Goal: Check status: Check status

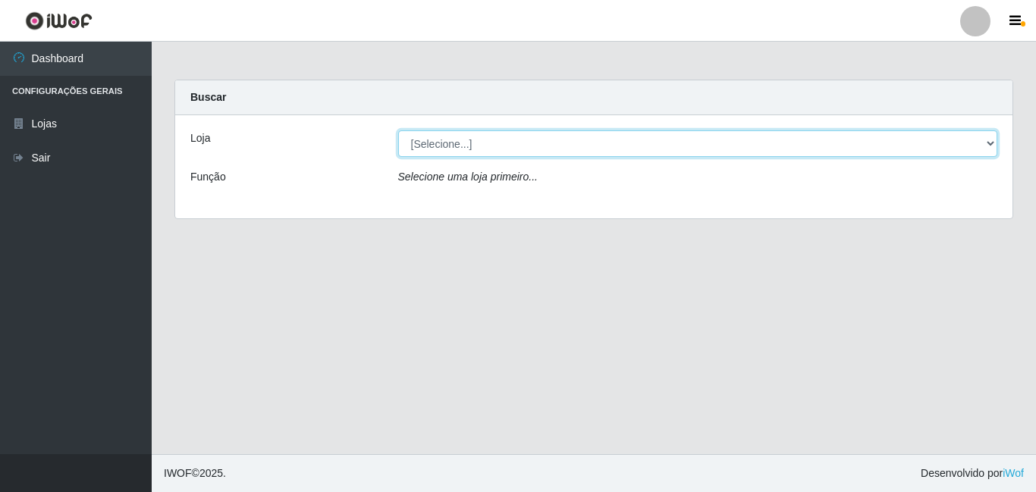
click at [989, 146] on select "[Selecione...] BomQueSó Agreste - Loja 3" at bounding box center [698, 143] width 600 height 27
select select "215"
click at [398, 130] on select "[Selecione...] BomQueSó Agreste - Loja 3" at bounding box center [698, 143] width 600 height 27
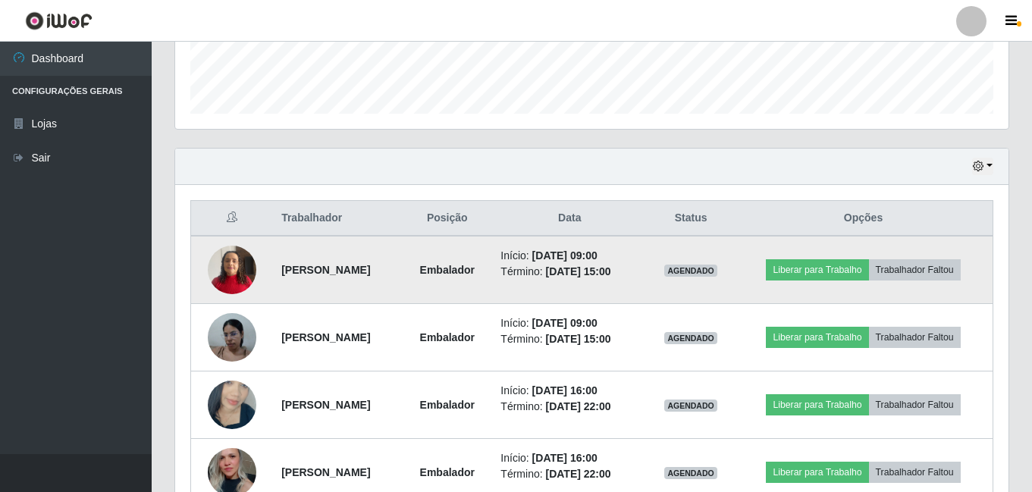
scroll to position [455, 0]
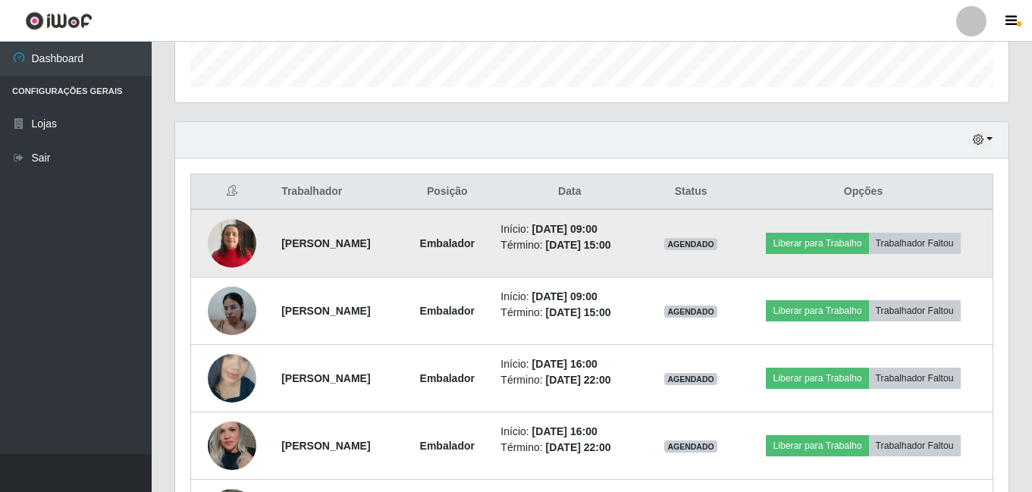
click at [237, 240] on img at bounding box center [232, 243] width 49 height 64
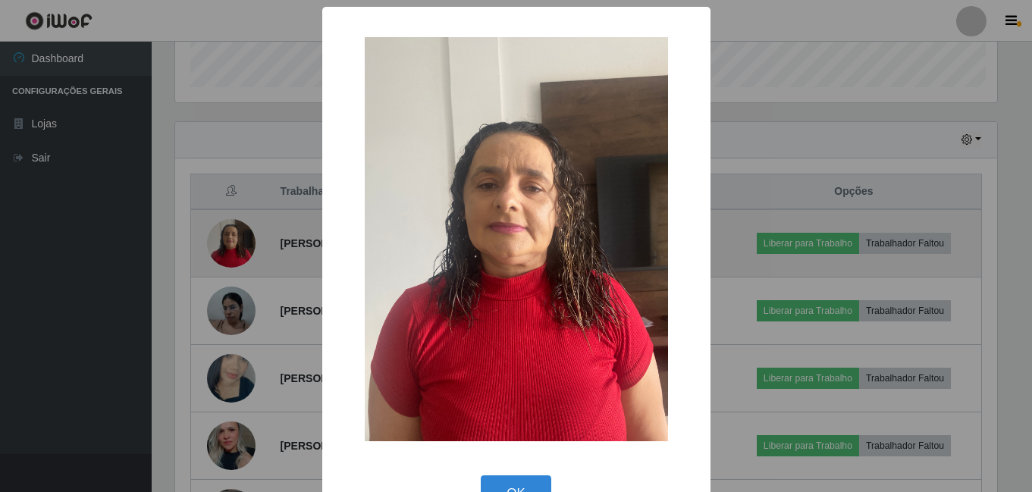
scroll to position [315, 826]
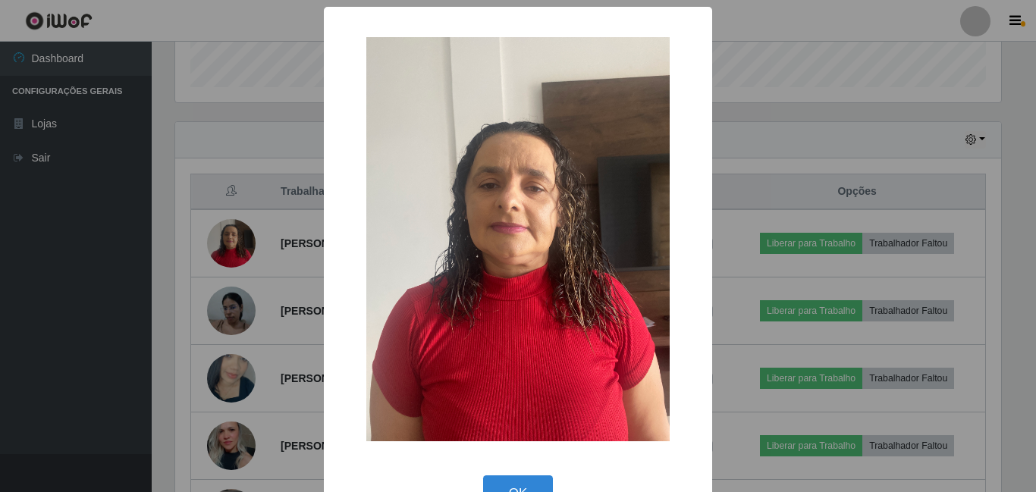
click at [237, 246] on div "× OK Cancel" at bounding box center [518, 246] width 1036 height 492
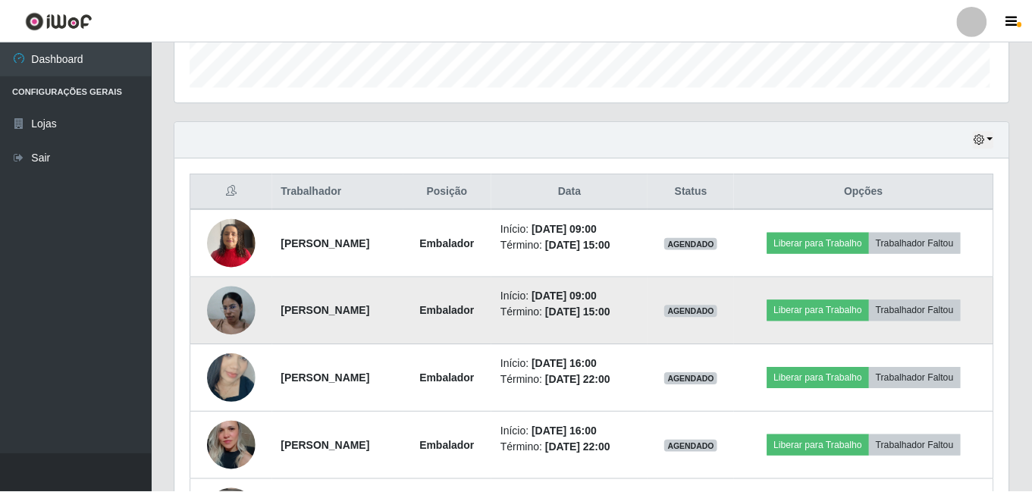
scroll to position [315, 833]
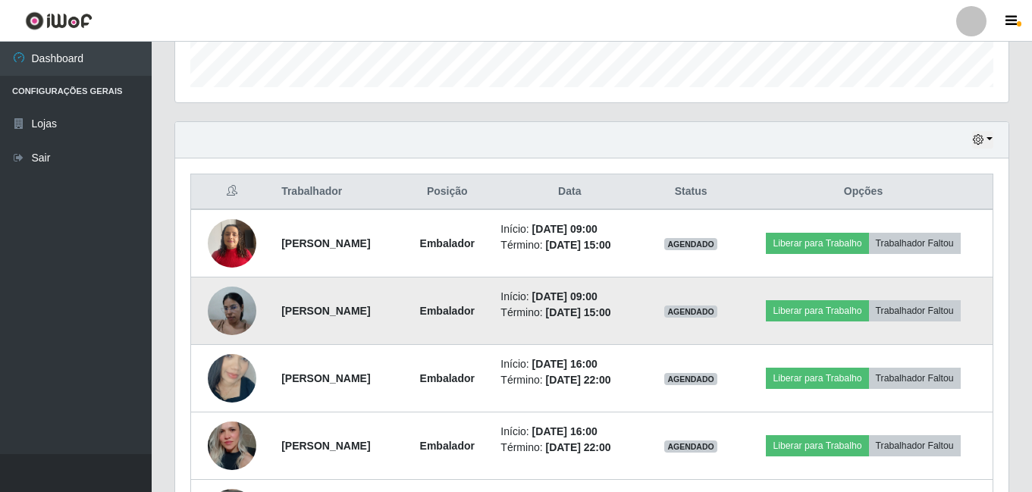
click at [221, 304] on img at bounding box center [232, 310] width 49 height 64
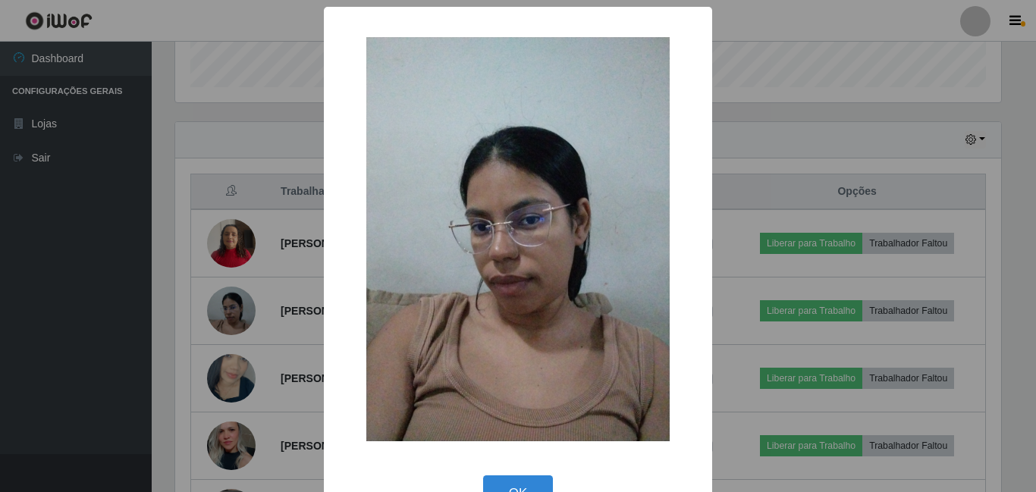
click at [222, 304] on div "× OK Cancel" at bounding box center [518, 246] width 1036 height 492
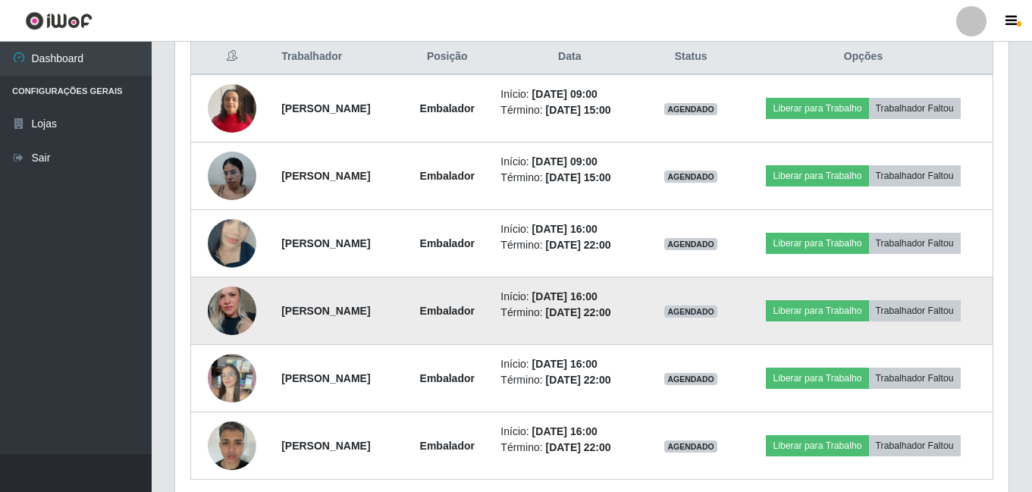
scroll to position [650, 0]
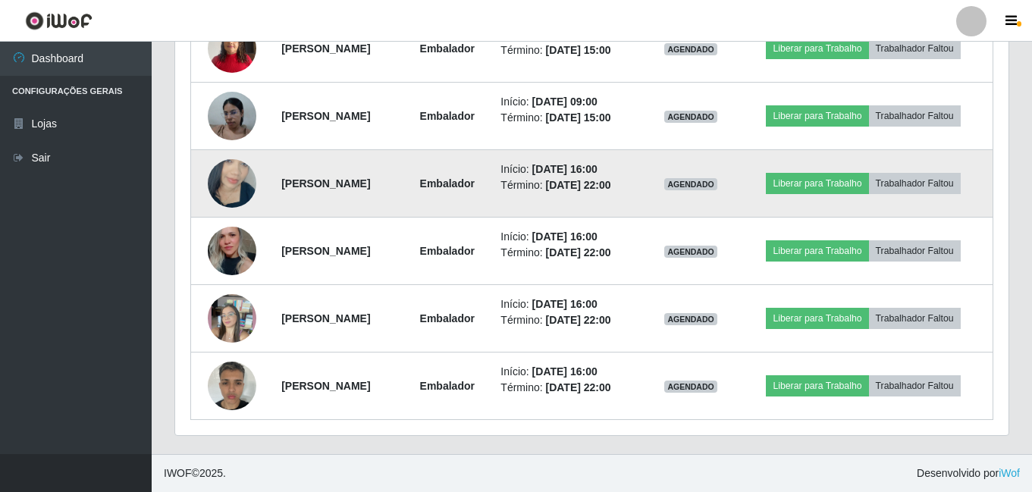
click at [221, 179] on img at bounding box center [232, 183] width 49 height 86
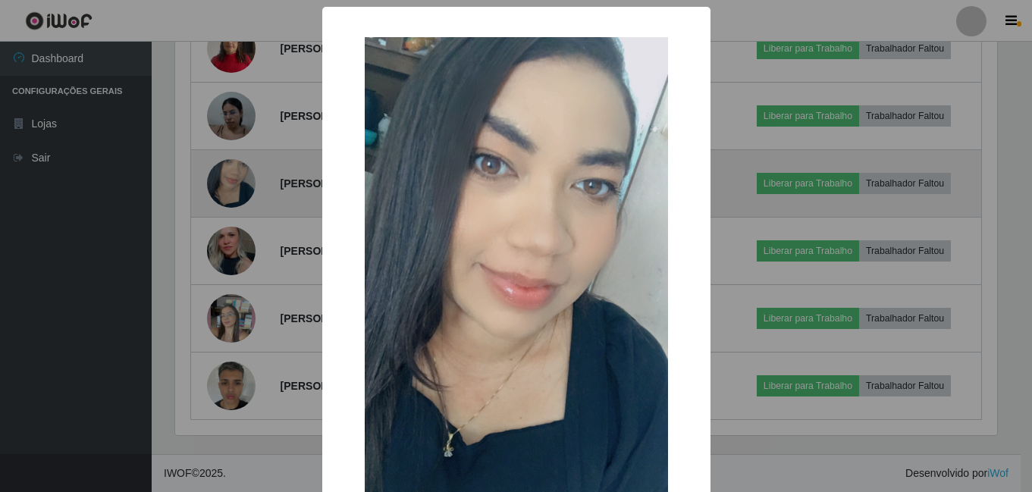
scroll to position [315, 826]
click at [221, 179] on div "× OK Cancel" at bounding box center [518, 246] width 1036 height 492
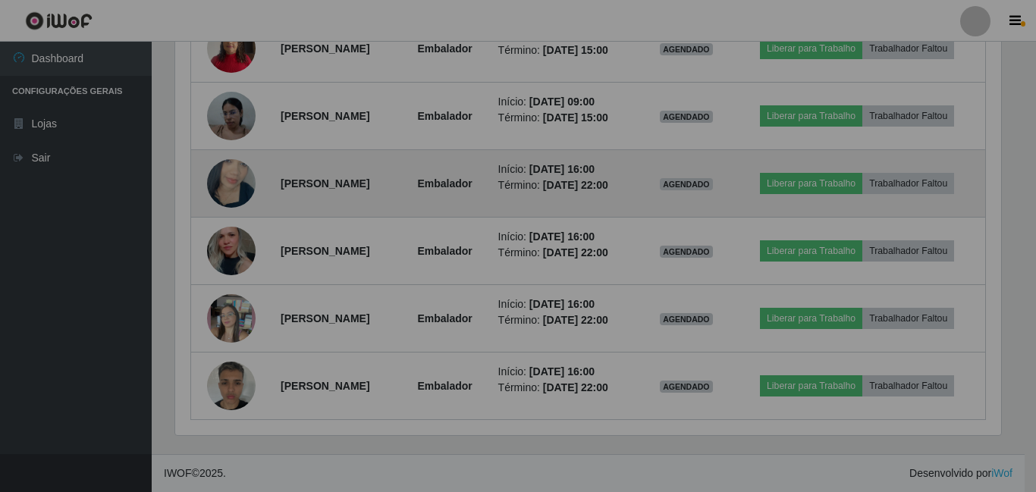
scroll to position [315, 833]
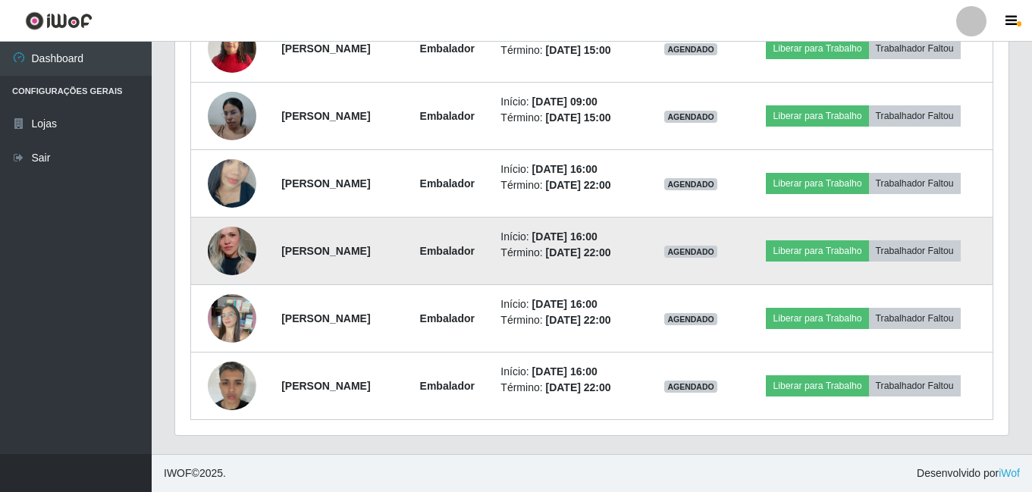
click at [232, 252] on img at bounding box center [232, 251] width 49 height 72
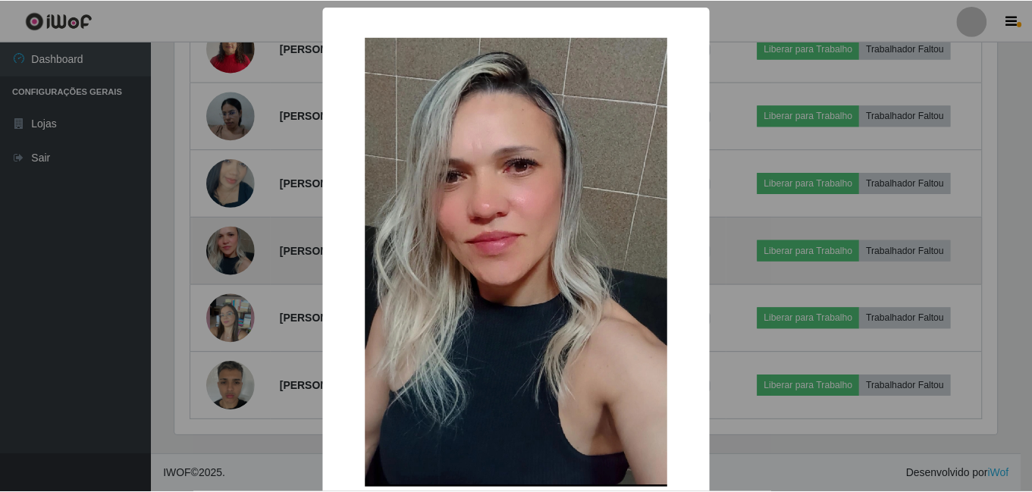
scroll to position [315, 826]
click at [232, 252] on div "× OK Cancel" at bounding box center [518, 246] width 1036 height 492
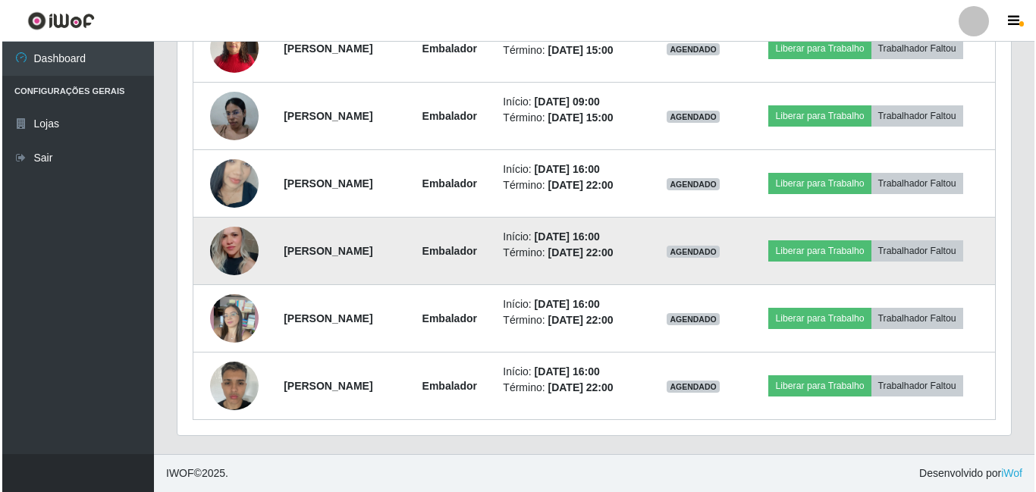
scroll to position [315, 833]
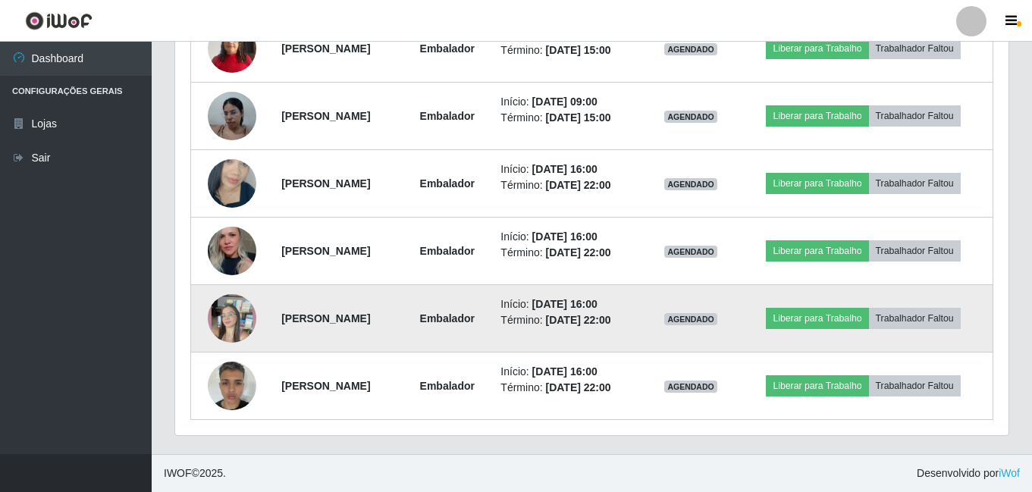
click at [227, 318] on img at bounding box center [232, 318] width 49 height 86
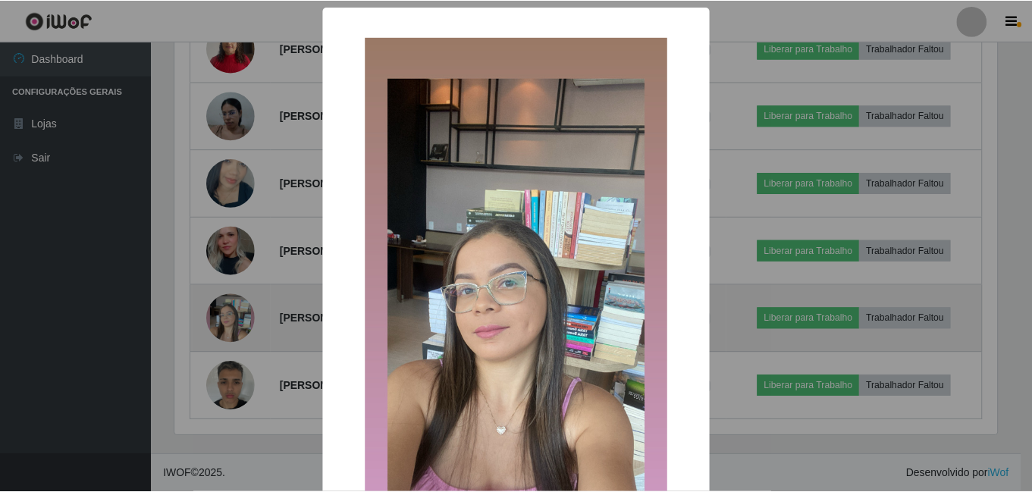
scroll to position [315, 826]
click at [226, 318] on div "× OK Cancel" at bounding box center [518, 246] width 1036 height 492
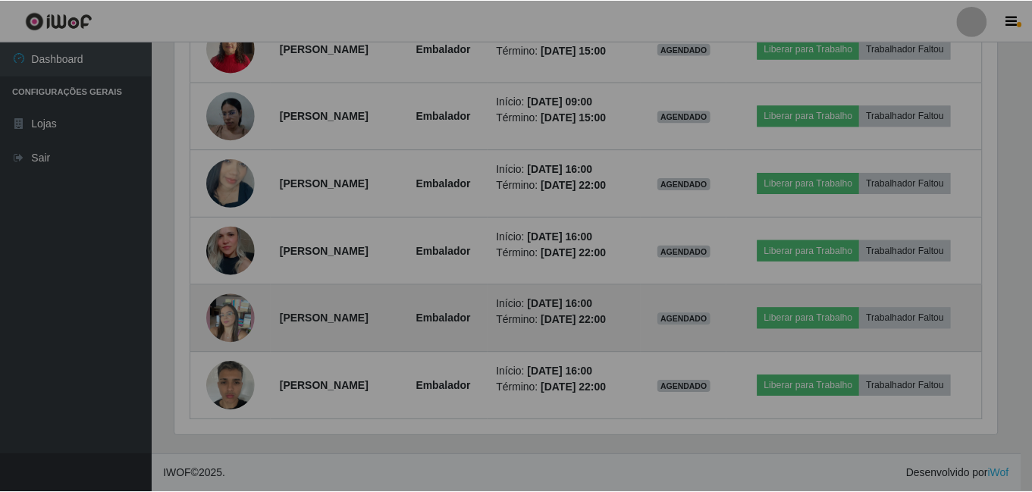
scroll to position [315, 833]
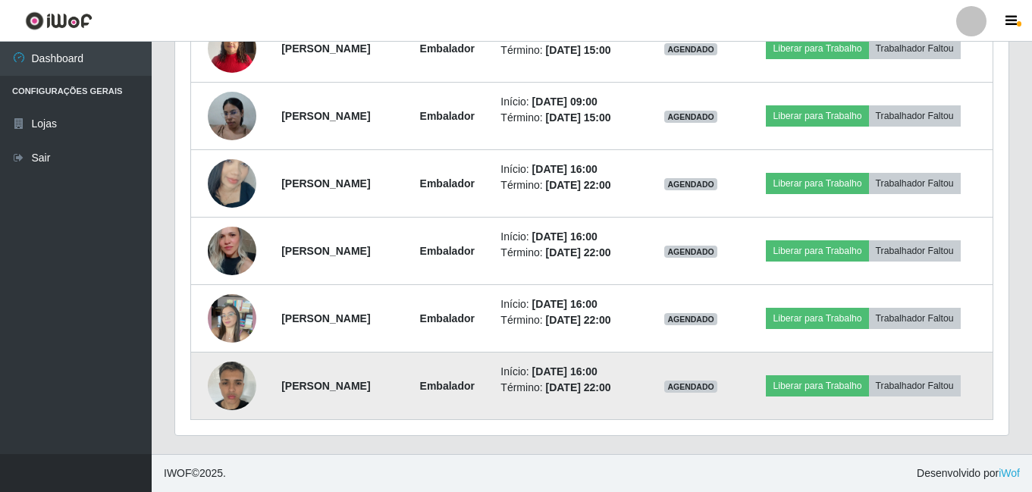
click at [231, 381] on img at bounding box center [232, 385] width 49 height 64
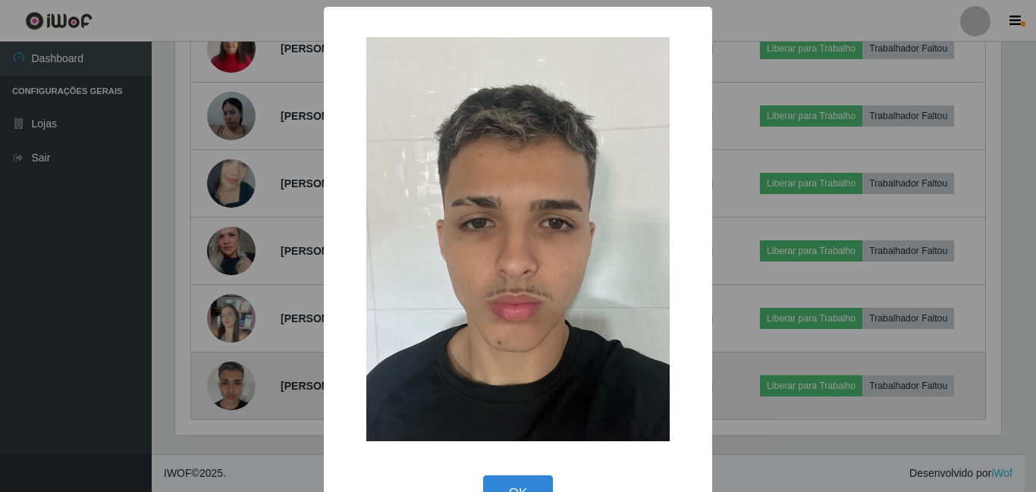
click at [231, 381] on div "× OK Cancel" at bounding box center [518, 246] width 1036 height 492
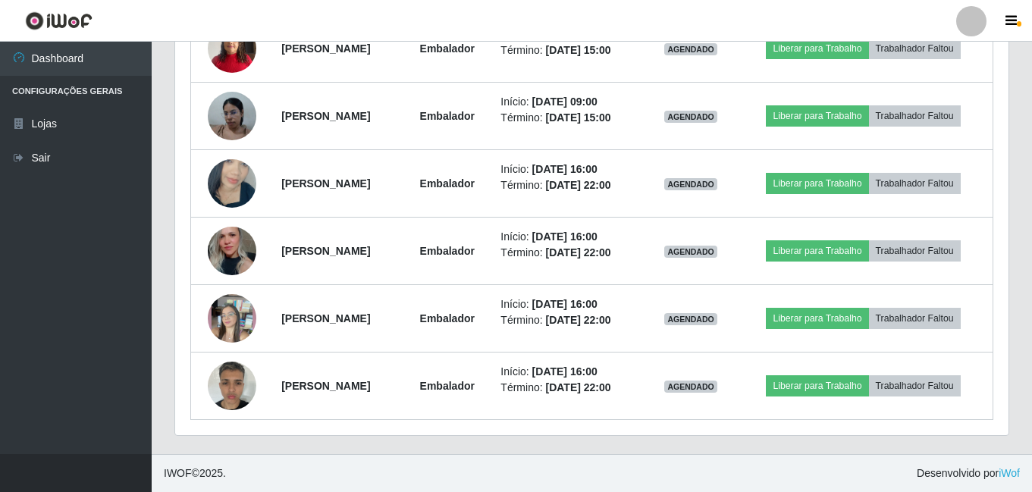
scroll to position [422, 0]
